Goal: Task Accomplishment & Management: Use online tool/utility

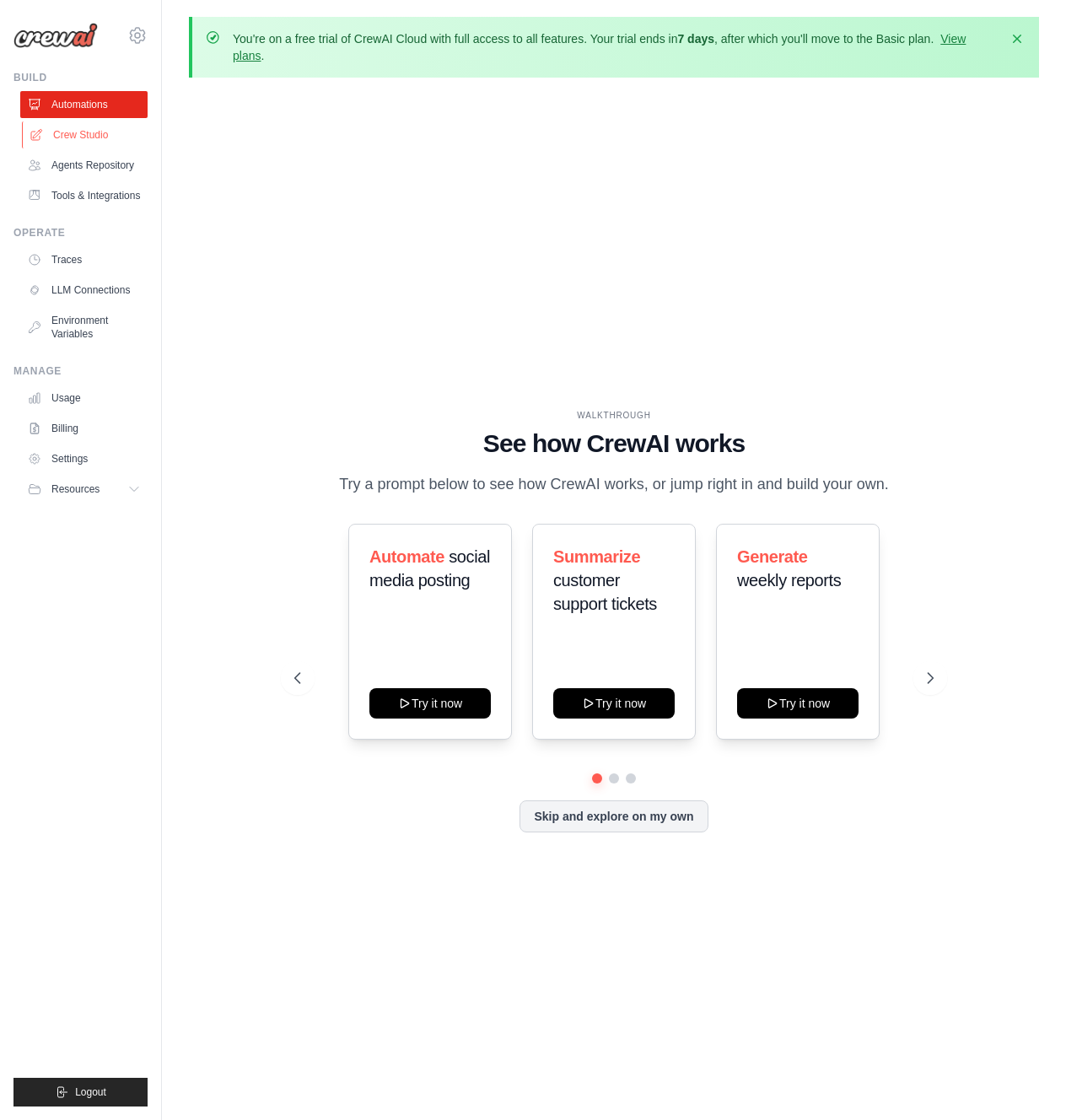
click at [75, 140] on link "Crew Studio" at bounding box center [85, 135] width 128 height 27
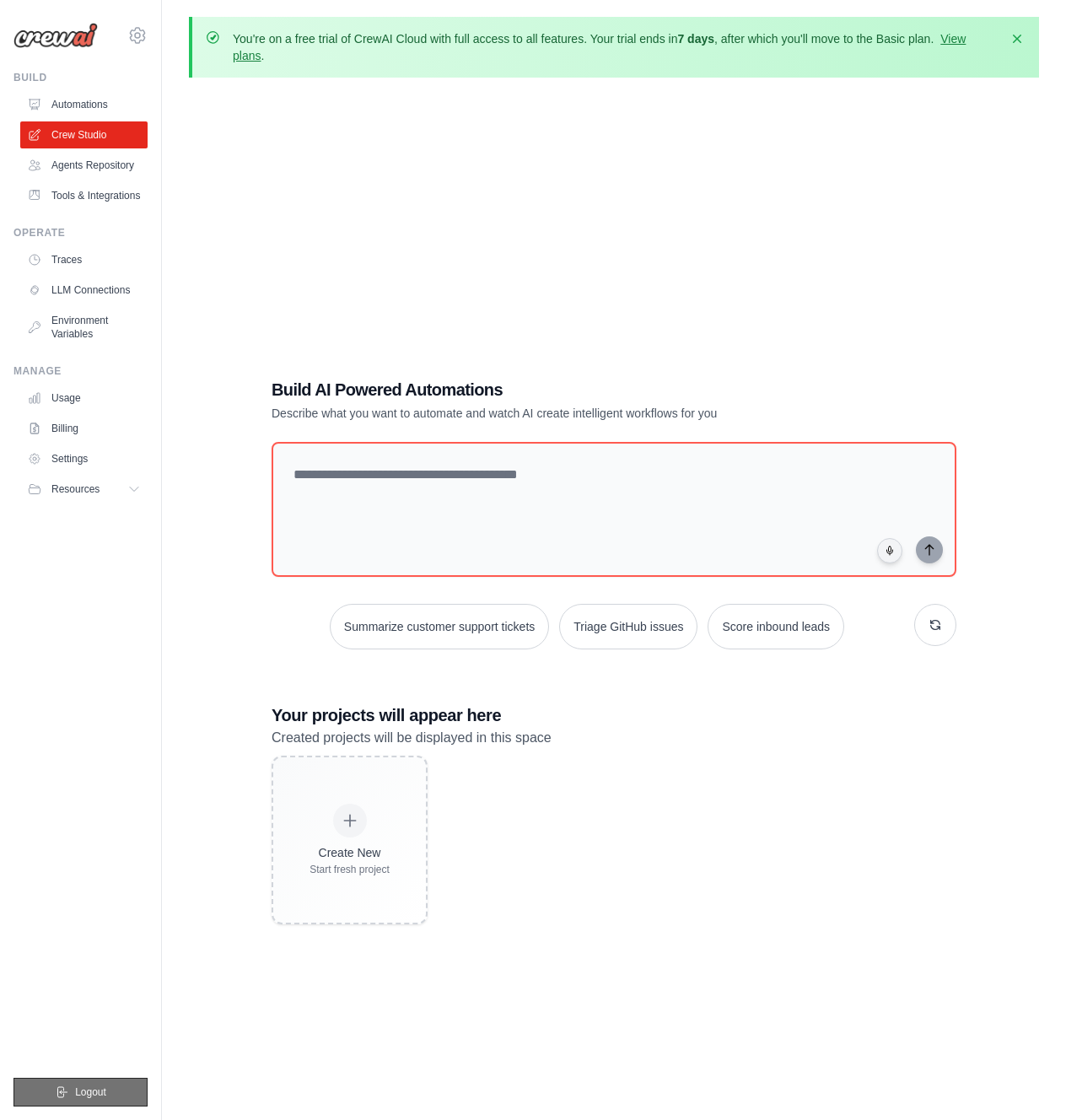
click at [83, 1095] on span "Logout" at bounding box center [91, 1092] width 31 height 14
